Goal: Task Accomplishment & Management: Manage account settings

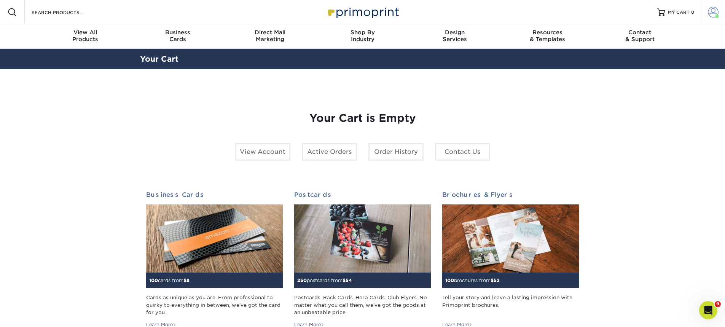
click at [712, 10] on span at bounding box center [713, 12] width 11 height 11
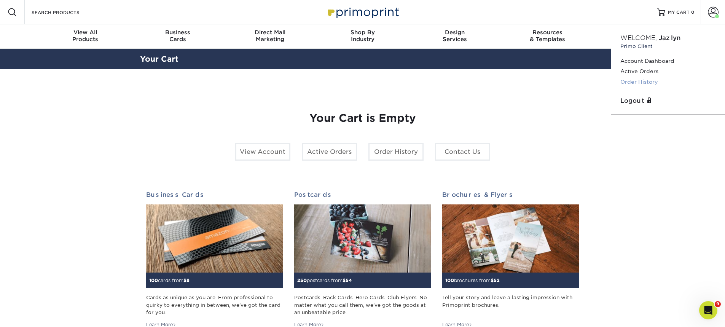
click at [640, 81] on link "Order History" at bounding box center [669, 82] width 96 height 10
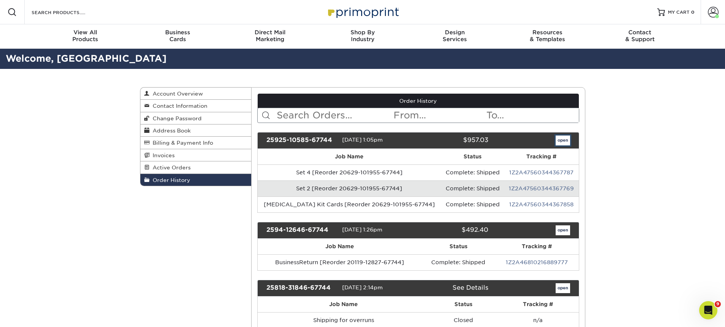
click at [562, 138] on link "open" at bounding box center [563, 141] width 14 height 10
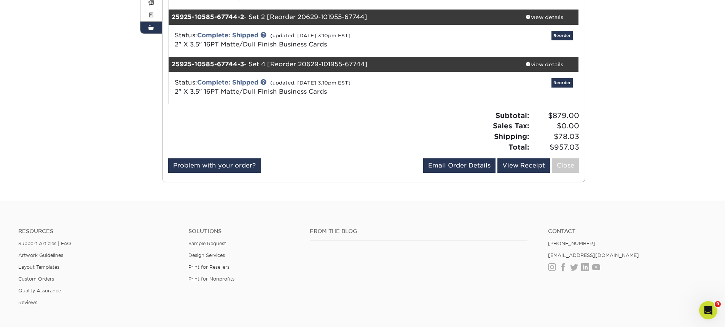
scroll to position [76, 0]
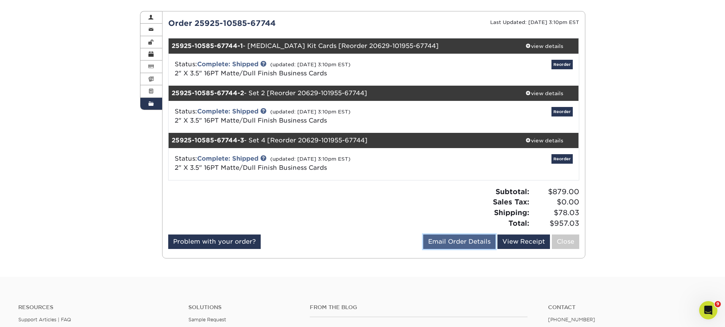
click at [444, 241] on link "Email Order Details" at bounding box center [459, 242] width 72 height 14
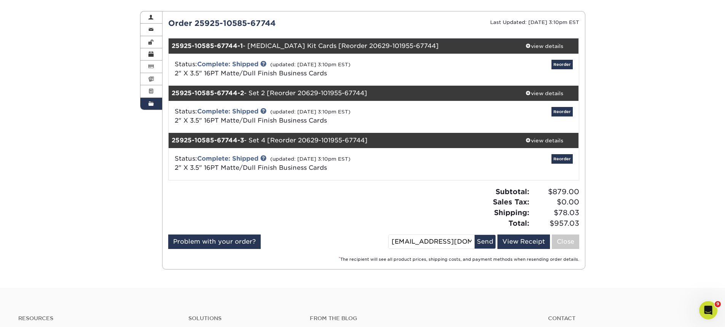
drag, startPoint x: 424, startPoint y: 241, endPoint x: 360, endPoint y: 246, distance: 64.2
click at [359, 247] on div "Problem with your order? Email Order Details [EMAIL_ADDRESS][DOMAIN_NAME] Send …" at bounding box center [373, 244] width 411 height 18
type input "[PERSON_NAME][EMAIL_ADDRESS][PERSON_NAME][DOMAIN_NAME]"
click at [485, 242] on button "Send" at bounding box center [485, 242] width 21 height 14
